Goal: Task Accomplishment & Management: Complete application form

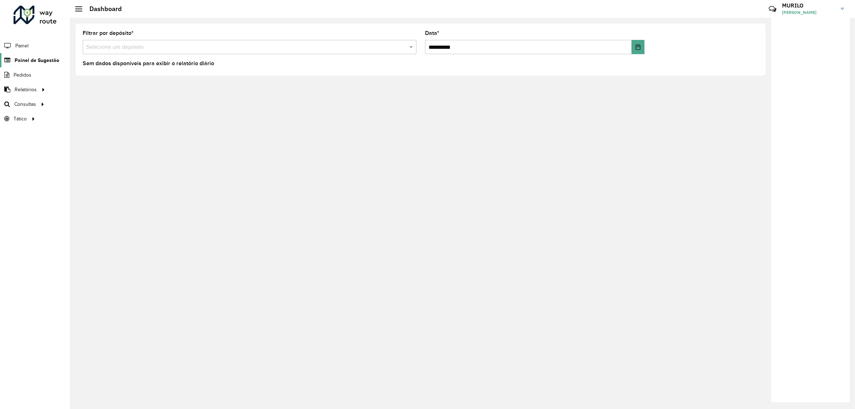
click at [41, 61] on span "Painel de Sugestão" at bounding box center [37, 60] width 45 height 7
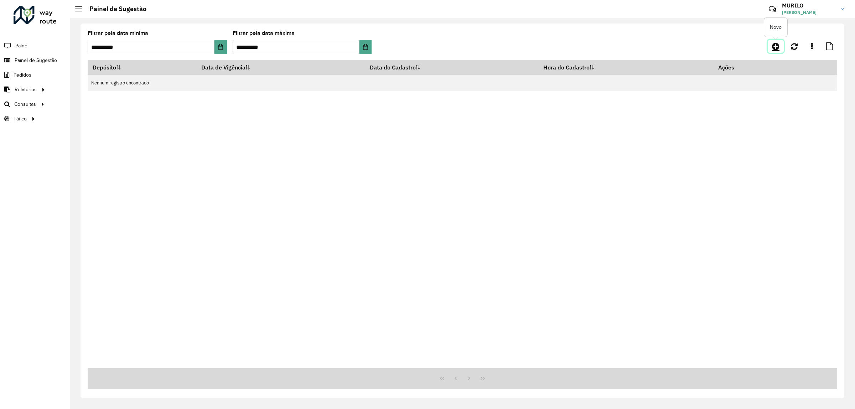
click at [772, 50] on link at bounding box center [776, 46] width 16 height 13
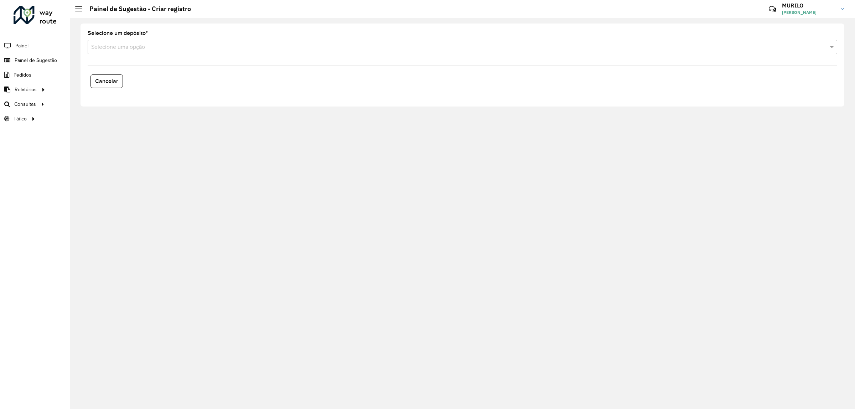
click at [143, 49] on input "text" at bounding box center [455, 47] width 728 height 9
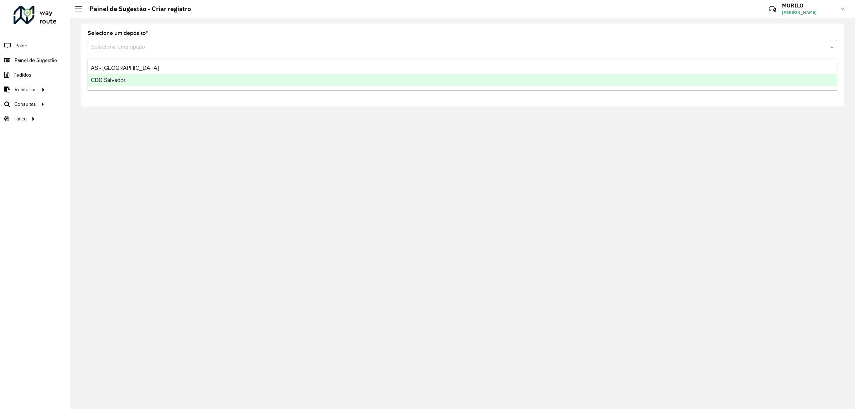
click at [150, 76] on div "CDD Salvador" at bounding box center [462, 80] width 749 height 12
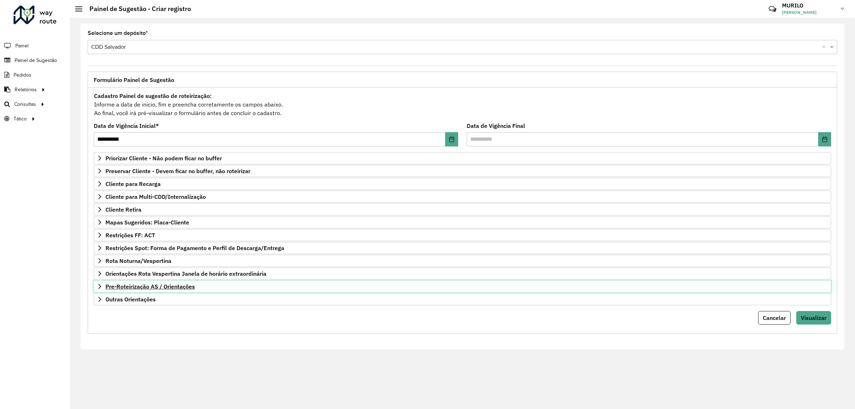
click at [171, 283] on link "Pre-Roteirização AS / Orientações" at bounding box center [463, 286] width 738 height 12
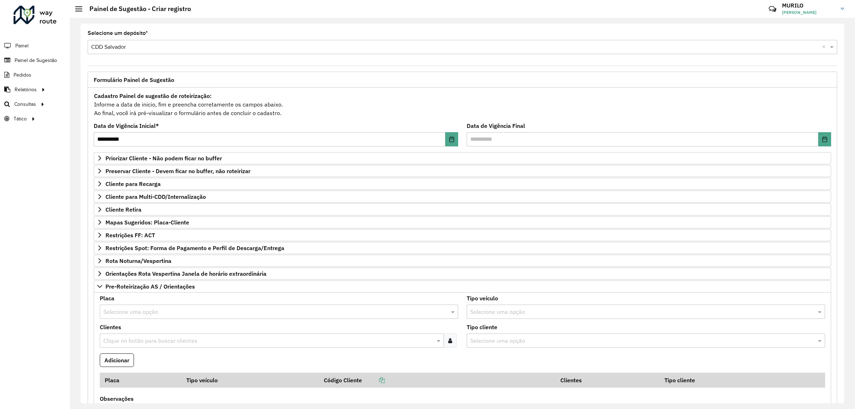
click at [444, 347] on div at bounding box center [450, 340] width 13 height 14
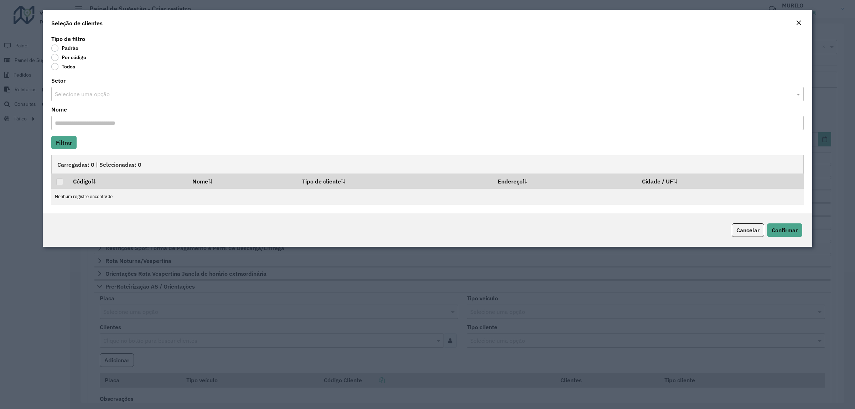
click at [61, 54] on label "Por código" at bounding box center [68, 57] width 35 height 7
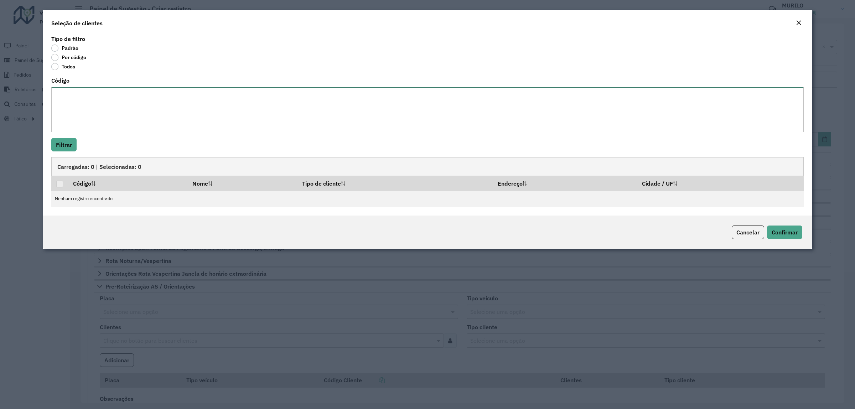
click at [113, 108] on textarea "Código" at bounding box center [427, 109] width 753 height 45
paste textarea "***** ***** *****"
type textarea "***** ***** *****"
click at [69, 142] on button "Filtrar" at bounding box center [63, 145] width 25 height 14
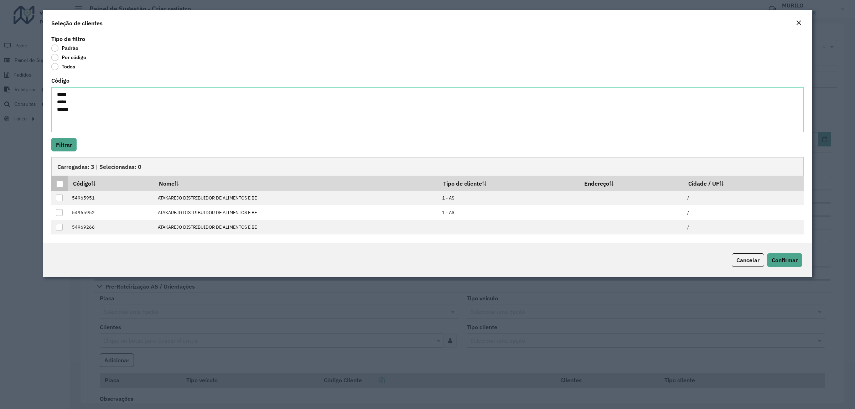
click at [63, 182] on div at bounding box center [59, 184] width 7 height 7
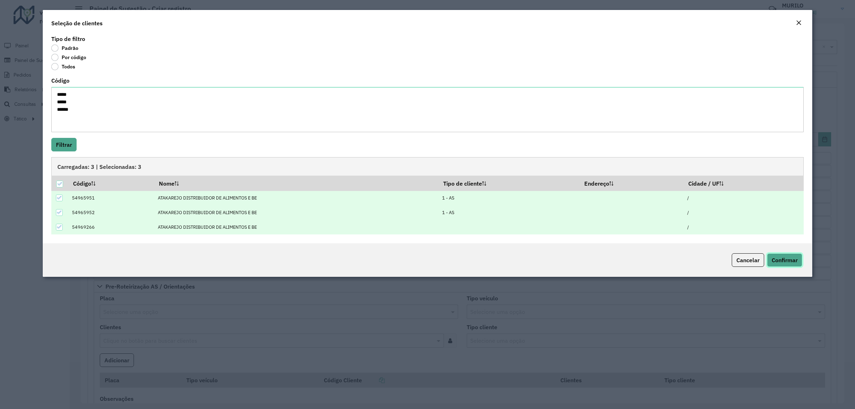
click at [783, 262] on span "Confirmar" at bounding box center [785, 260] width 26 height 7
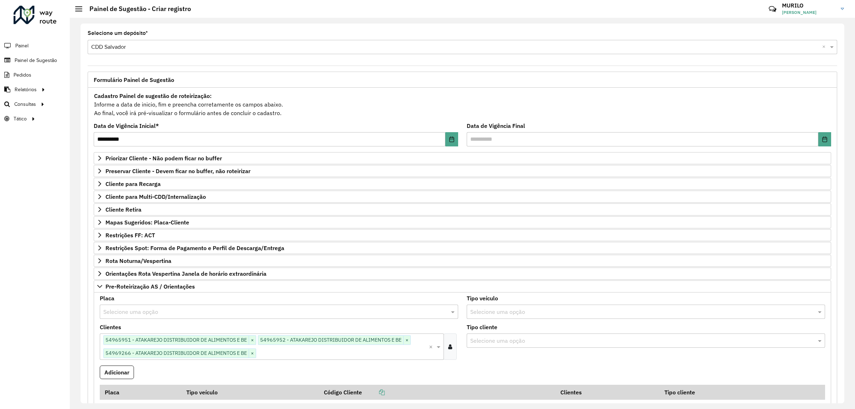
click at [150, 316] on input "text" at bounding box center [271, 312] width 337 height 9
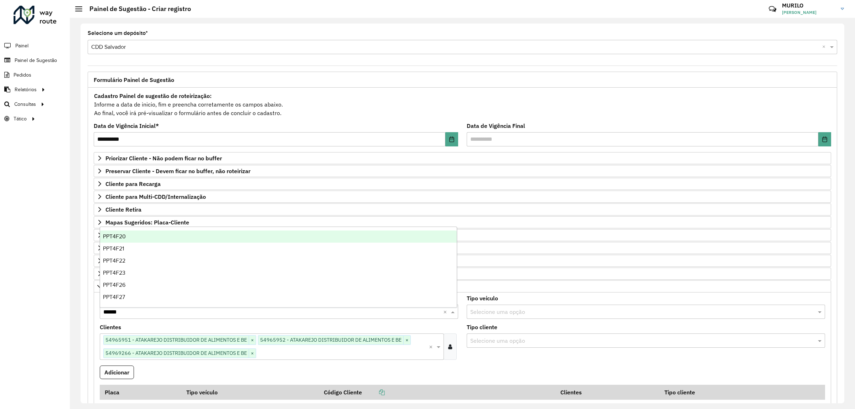
type input "*******"
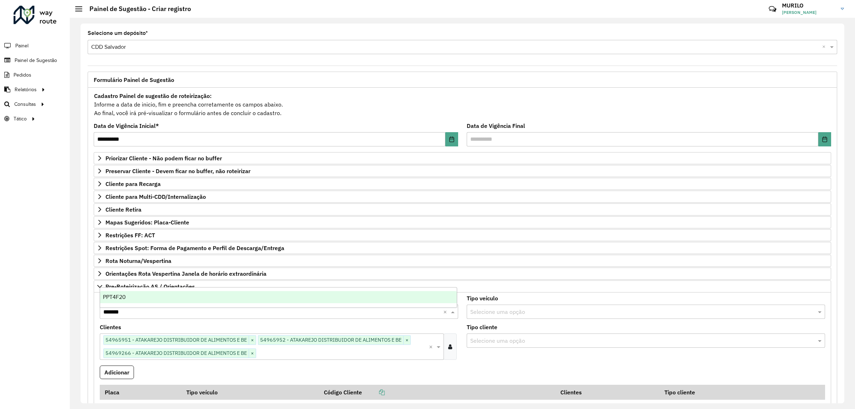
click at [150, 293] on div "PPT4F20" at bounding box center [278, 297] width 357 height 12
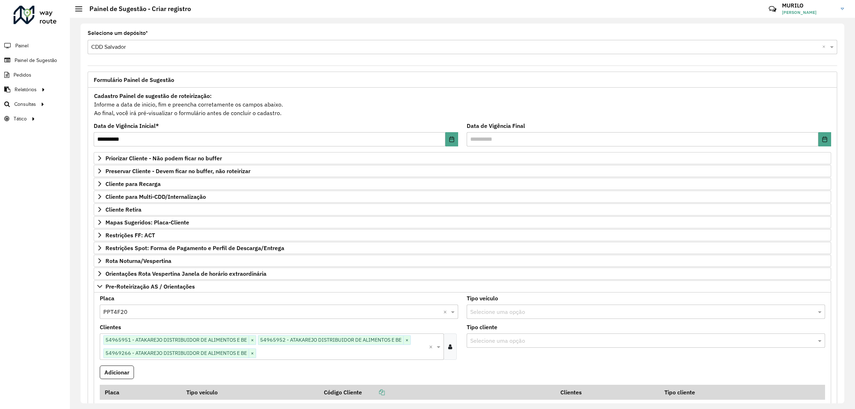
click at [123, 366] on formly-field "Clientes Clique no botão para buscar clientes 54965951 - ATAKAREJO DISTRIBUIDOR…" at bounding box center [278, 345] width 367 height 41
click at [114, 374] on button "Adicionar" at bounding box center [117, 373] width 34 height 14
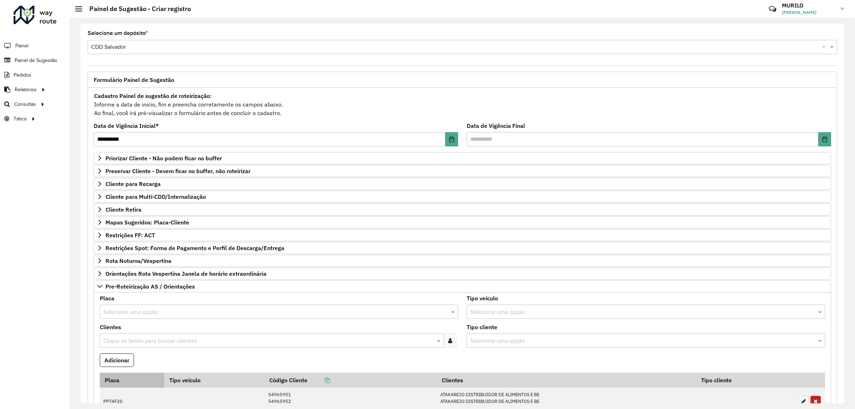
scroll to position [162, 0]
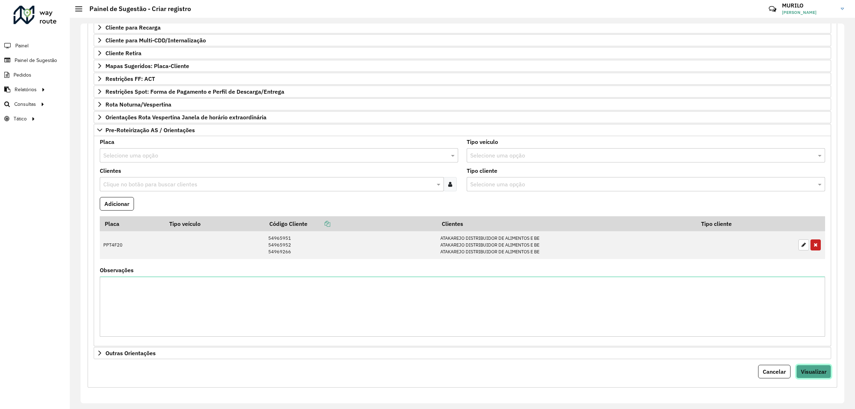
click at [812, 368] on span "Visualizar" at bounding box center [814, 371] width 26 height 7
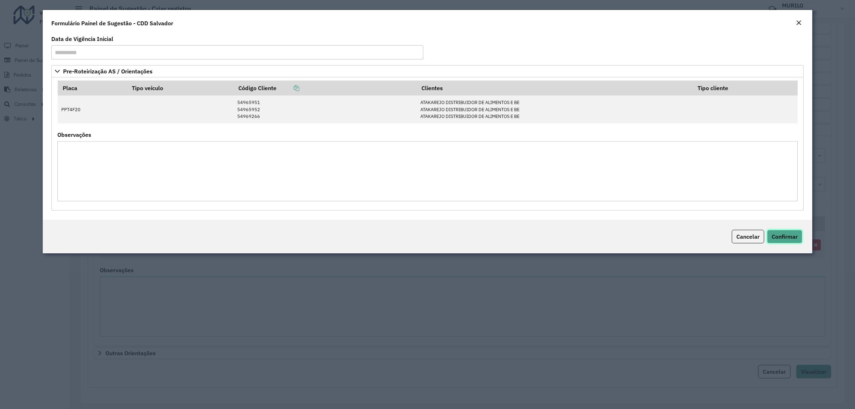
click at [786, 238] on span "Confirmar" at bounding box center [785, 236] width 26 height 7
